Goal: Information Seeking & Learning: Find specific fact

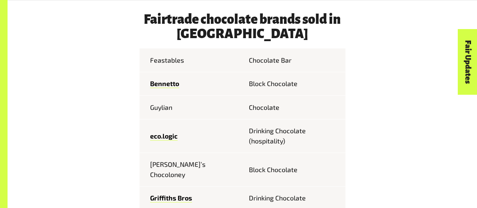
scroll to position [340, 0]
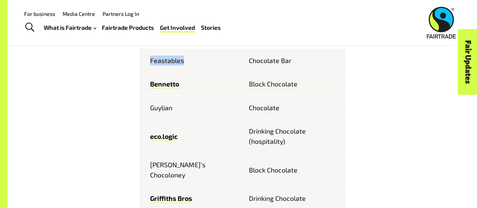
drag, startPoint x: 146, startPoint y: 60, endPoint x: 198, endPoint y: 68, distance: 51.9
click at [198, 68] on td "Feastables" at bounding box center [190, 60] width 103 height 23
click at [221, 62] on td "Feastables" at bounding box center [190, 60] width 103 height 23
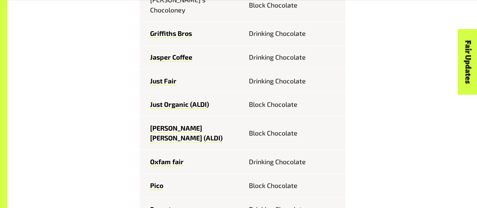
scroll to position [507, 0]
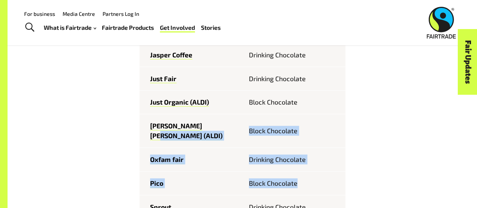
drag, startPoint x: 219, startPoint y: 116, endPoint x: 317, endPoint y: 156, distance: 105.8
click at [317, 156] on tbody "Feastables Chocolate [PERSON_NAME] Block Chocolate Guylian Chocolate eco.logic …" at bounding box center [242, 79] width 206 height 394
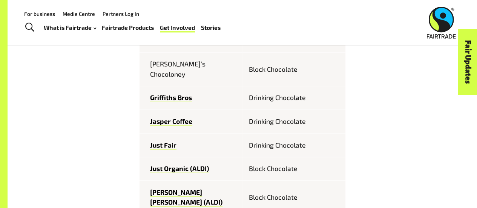
click at [314, 133] on td "Drinking Chocolate" at bounding box center [293, 145] width 103 height 24
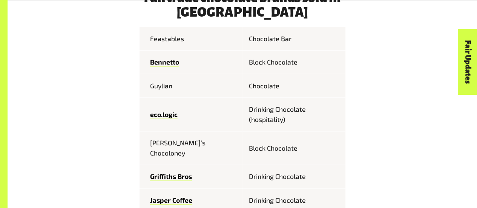
scroll to position [362, 0]
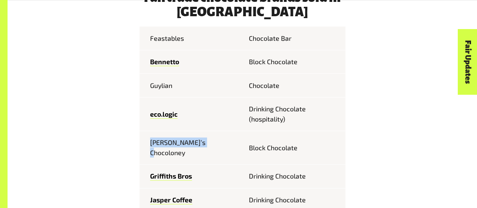
drag, startPoint x: 149, startPoint y: 149, endPoint x: 213, endPoint y: 147, distance: 64.9
click at [213, 147] on td "[PERSON_NAME]’s Chocoloney" at bounding box center [190, 147] width 103 height 34
copy td "[PERSON_NAME]’s Chocoloney"
